Goal: Find specific page/section: Find specific page/section

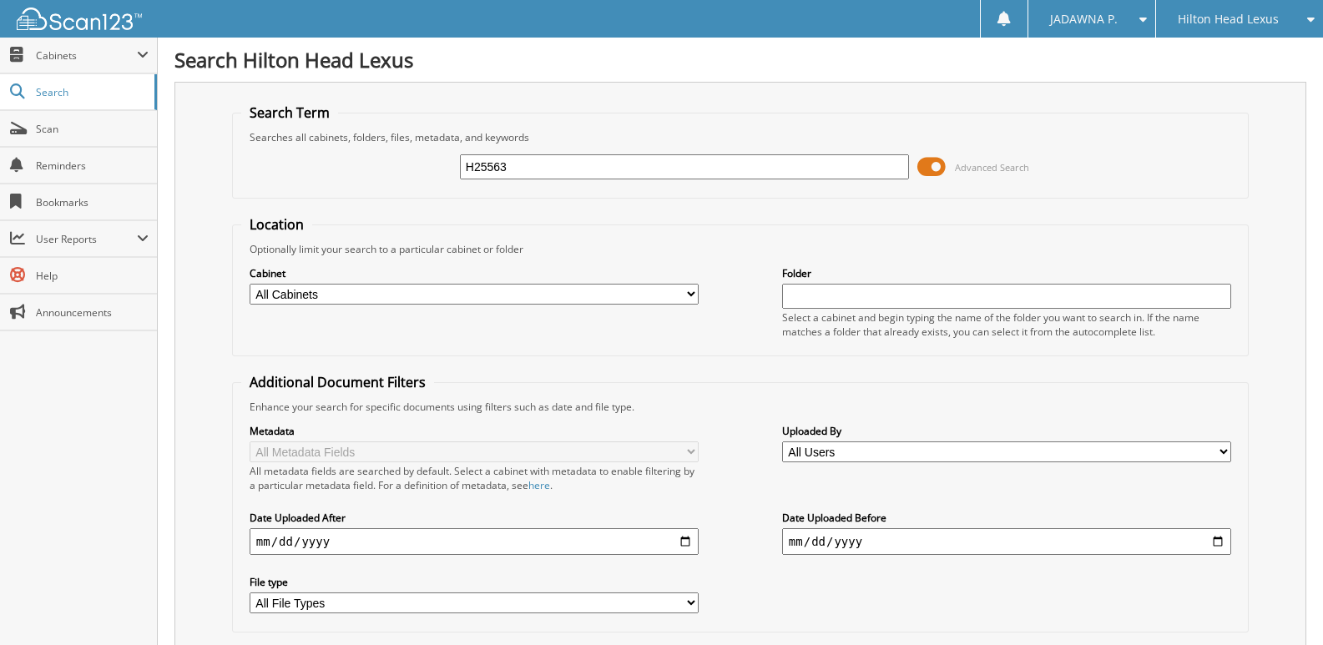
type input "H25563"
click at [748, 229] on fieldset "Location Optionally limit your search to a particular cabinet or folder Cabinet…" at bounding box center [740, 285] width 1017 height 141
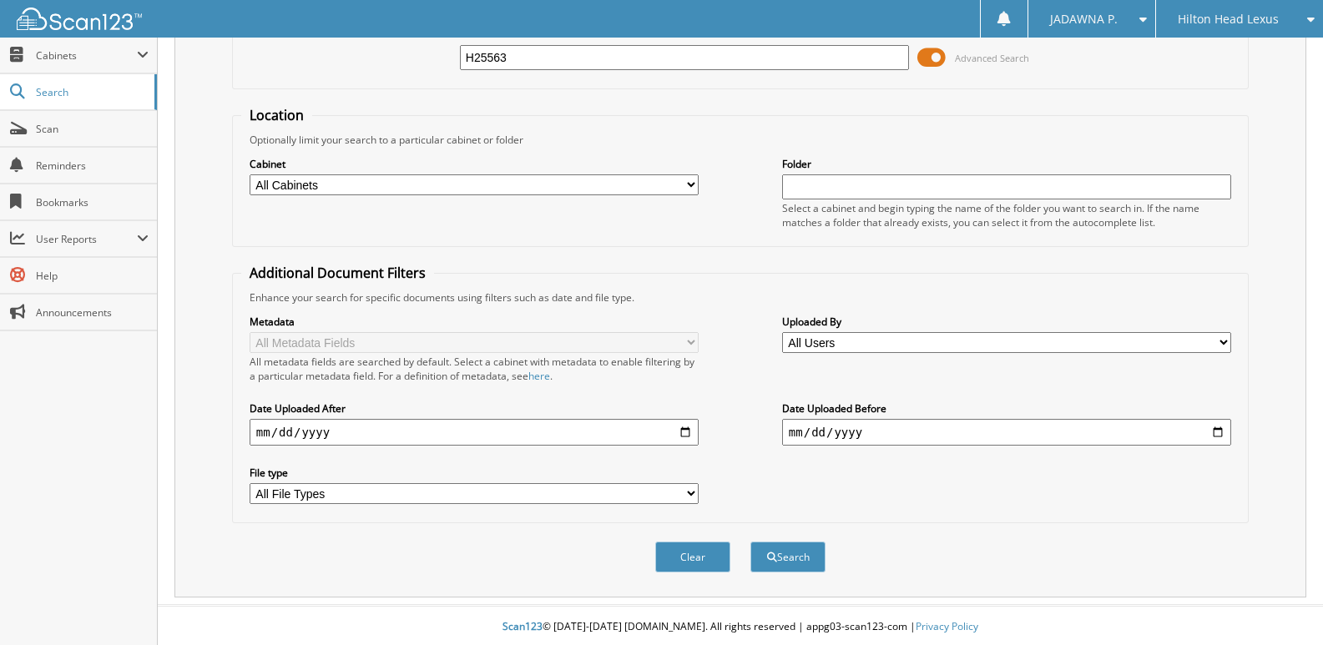
scroll to position [113, 0]
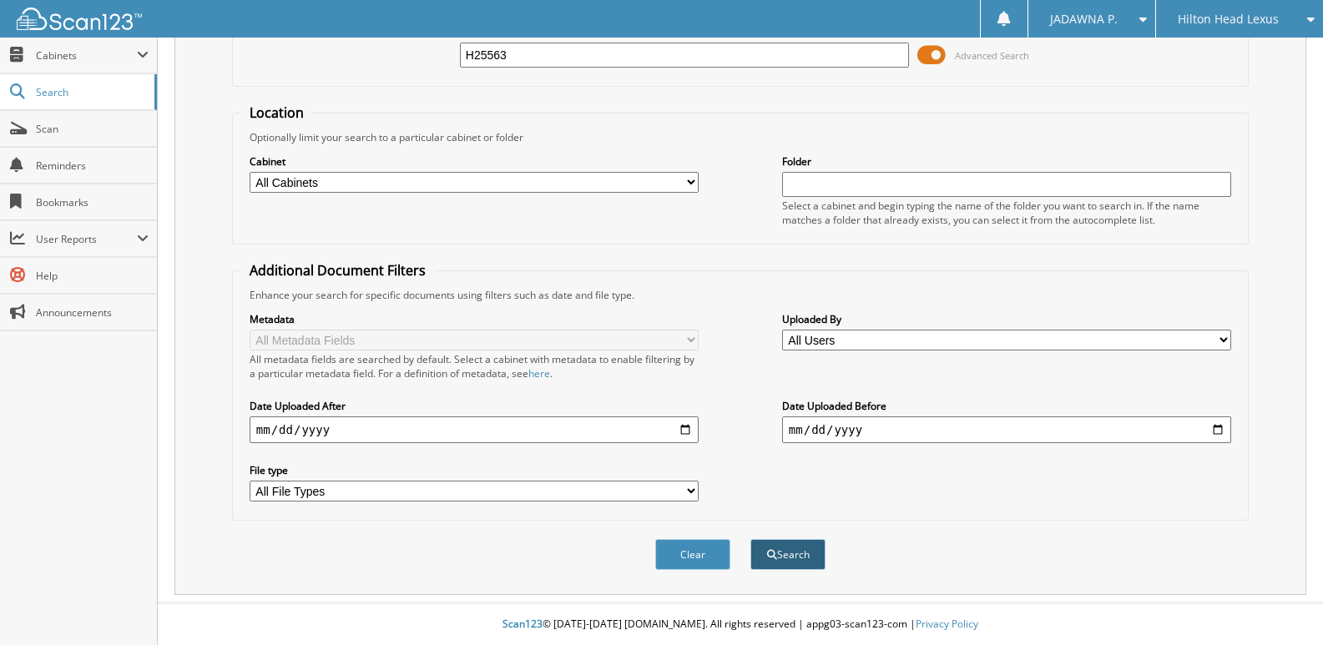
click at [803, 560] on button "Search" at bounding box center [788, 554] width 75 height 31
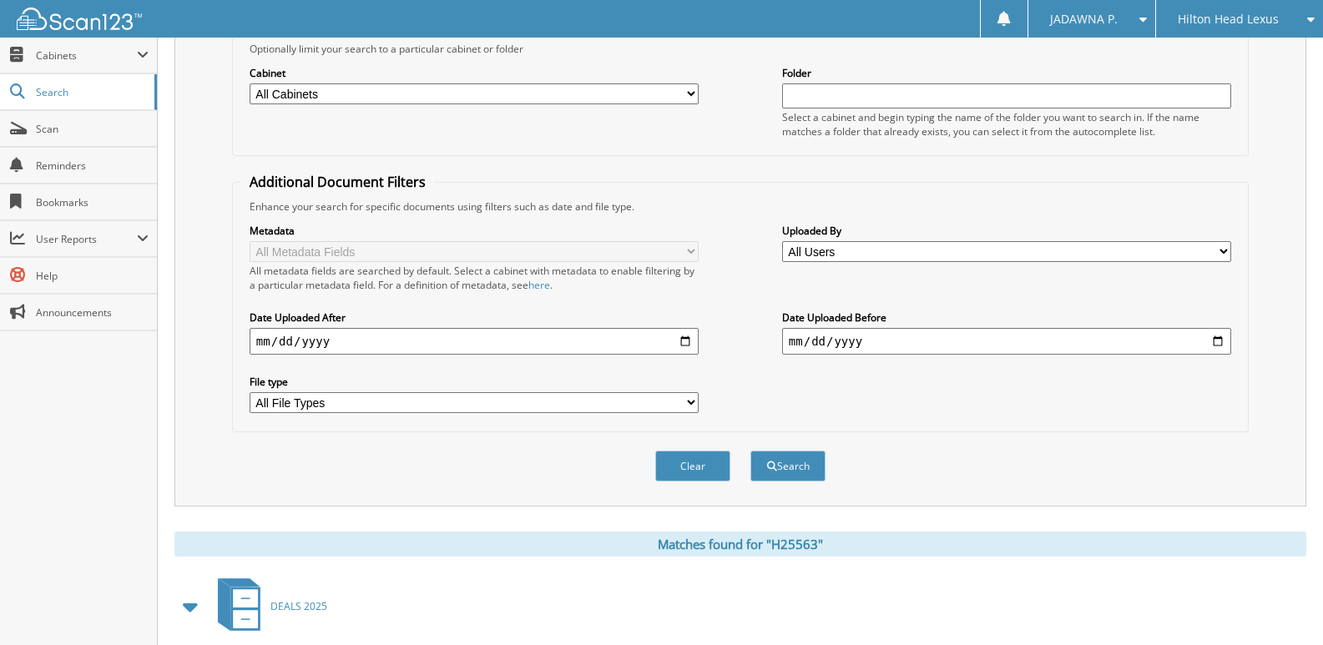
scroll to position [422, 0]
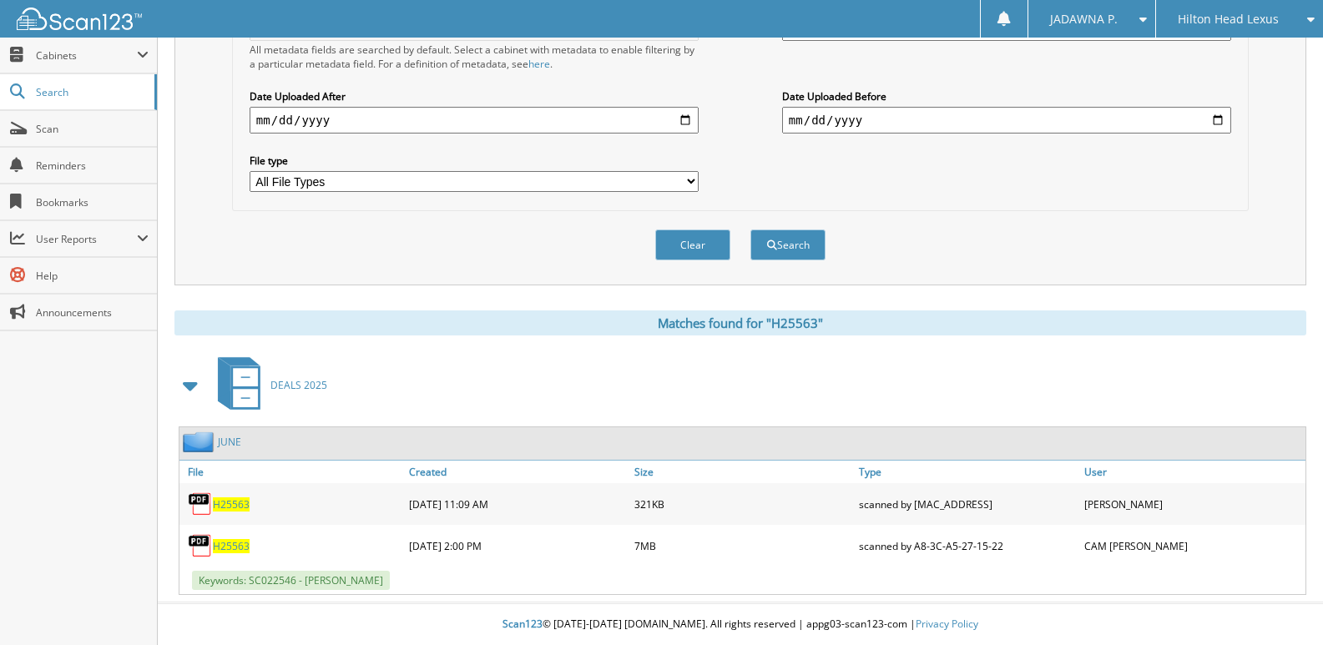
click at [240, 547] on span "H25563" at bounding box center [231, 546] width 37 height 14
